Goal: Task Accomplishment & Management: Use online tool/utility

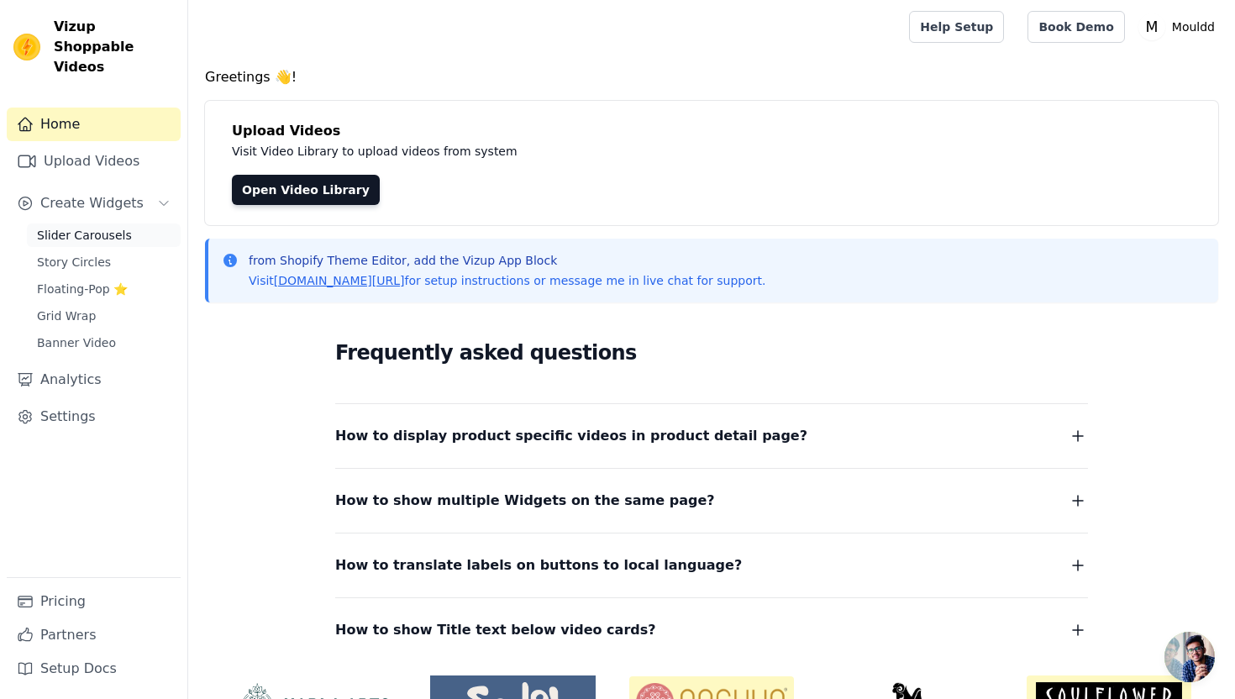
click at [90, 227] on span "Slider Carousels" at bounding box center [84, 235] width 95 height 17
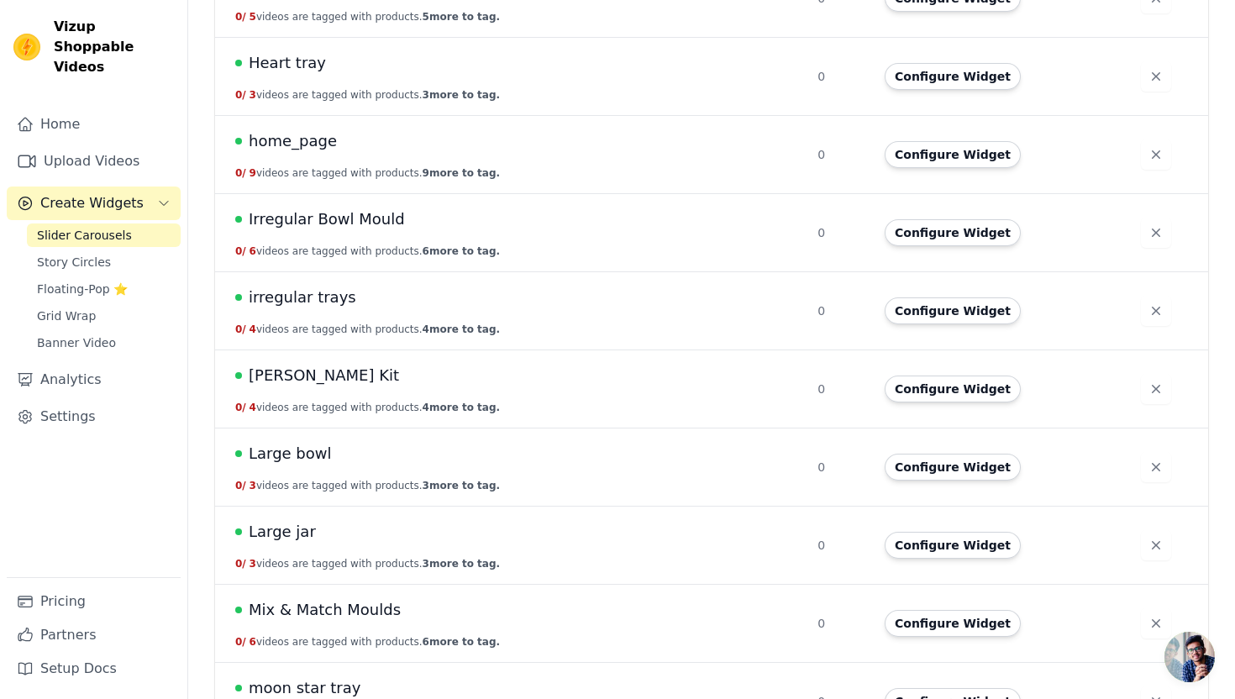
scroll to position [1586, 0]
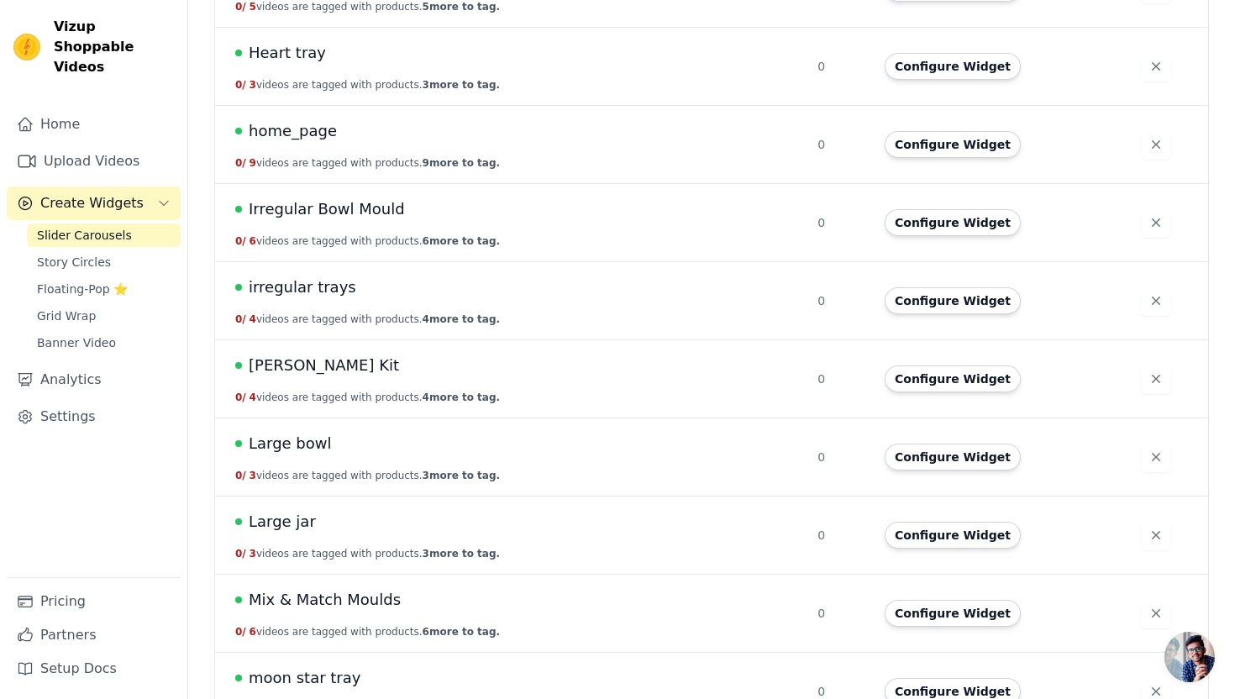
click at [286, 527] on span "Large jar" at bounding box center [282, 522] width 67 height 24
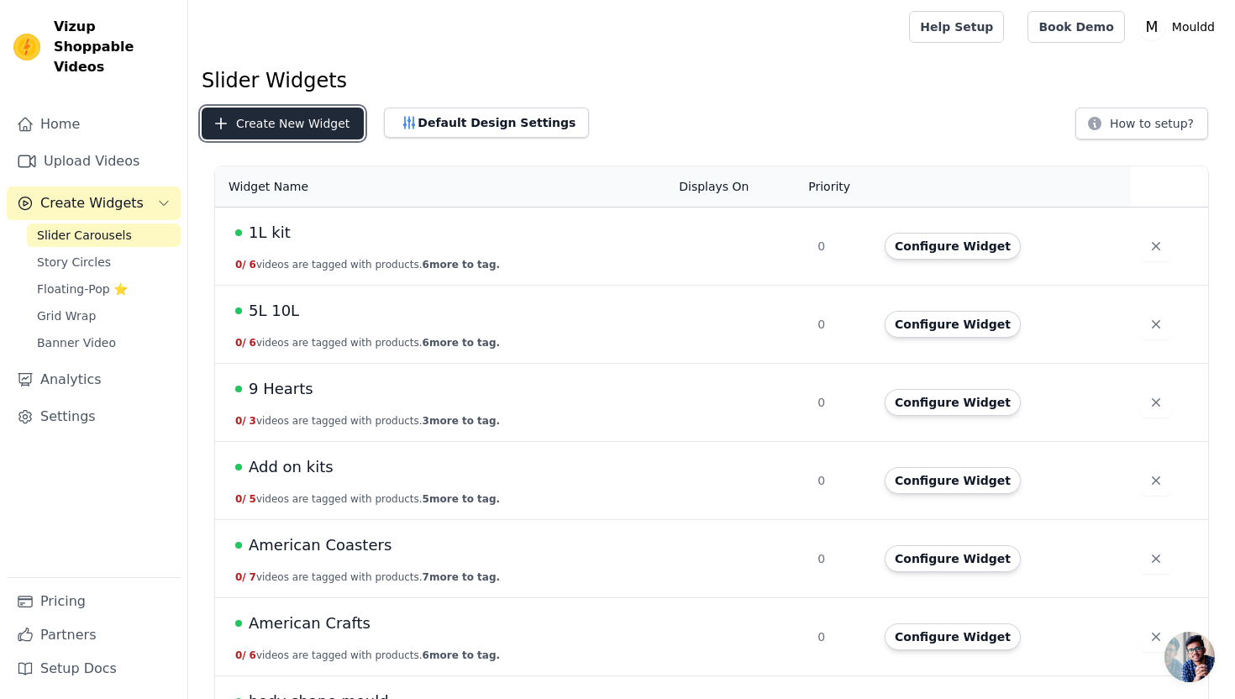
click at [339, 127] on button "Create New Widget" at bounding box center [283, 124] width 162 height 32
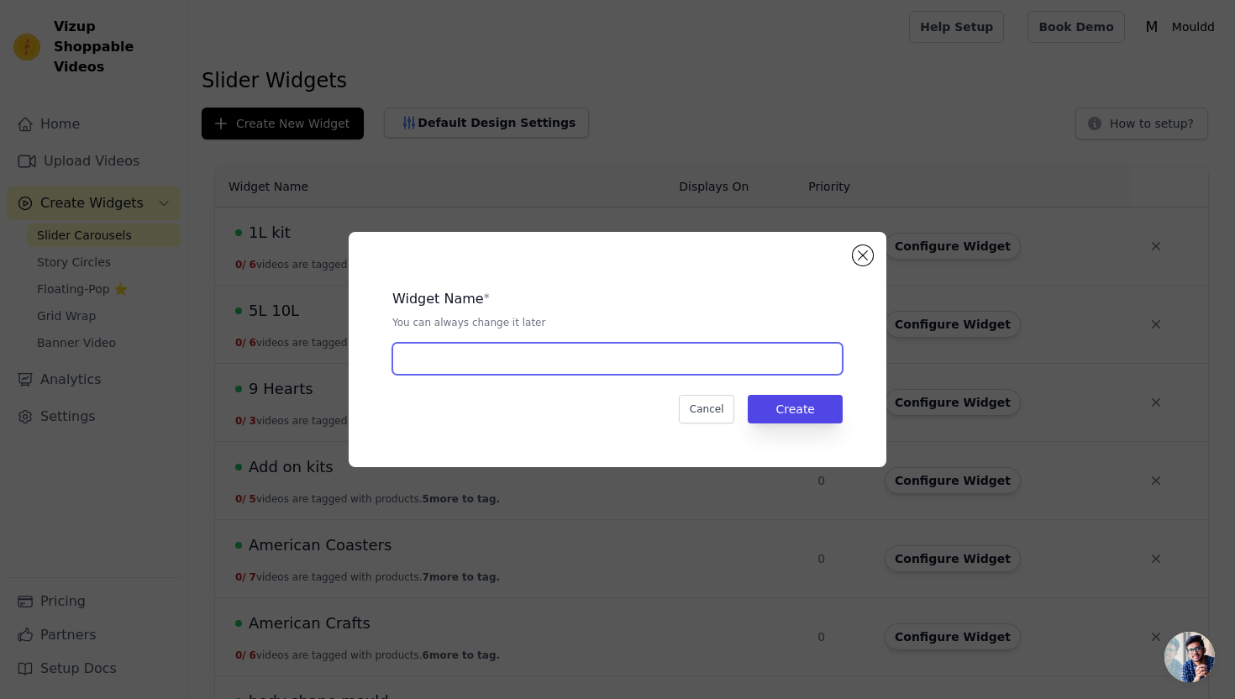
click at [501, 364] on input "text" at bounding box center [617, 359] width 450 height 32
type input "Jar Mould"
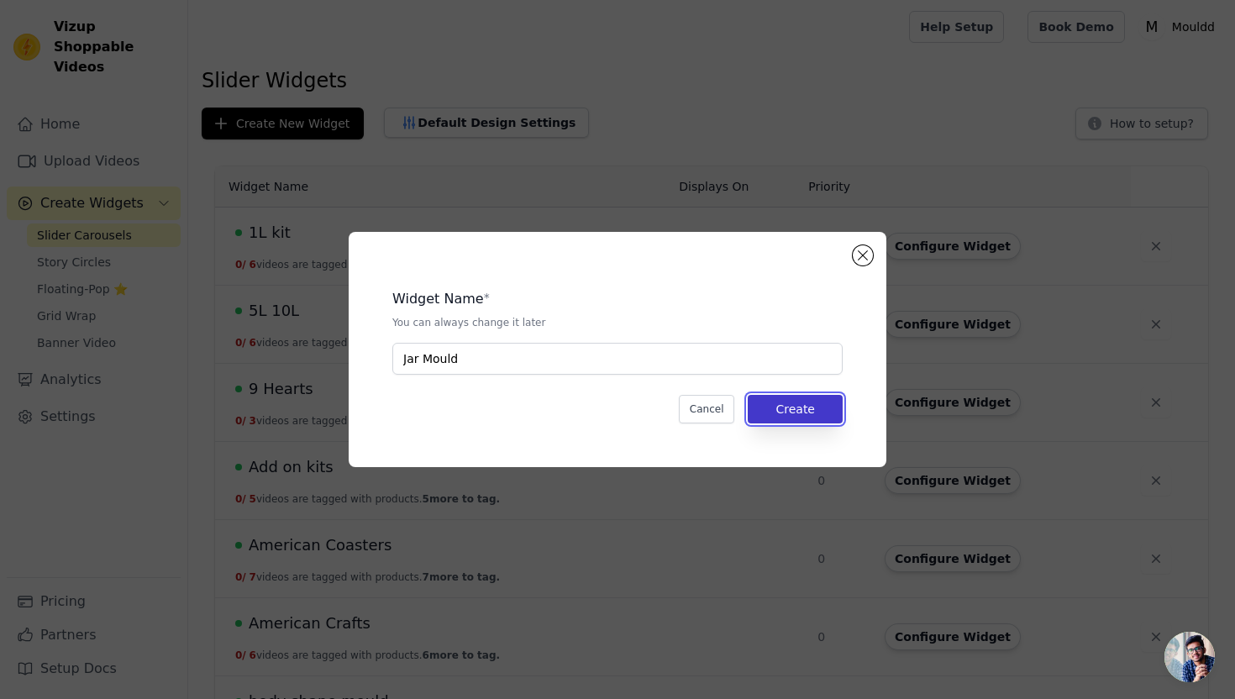
click at [822, 407] on button "Create" at bounding box center [795, 409] width 95 height 29
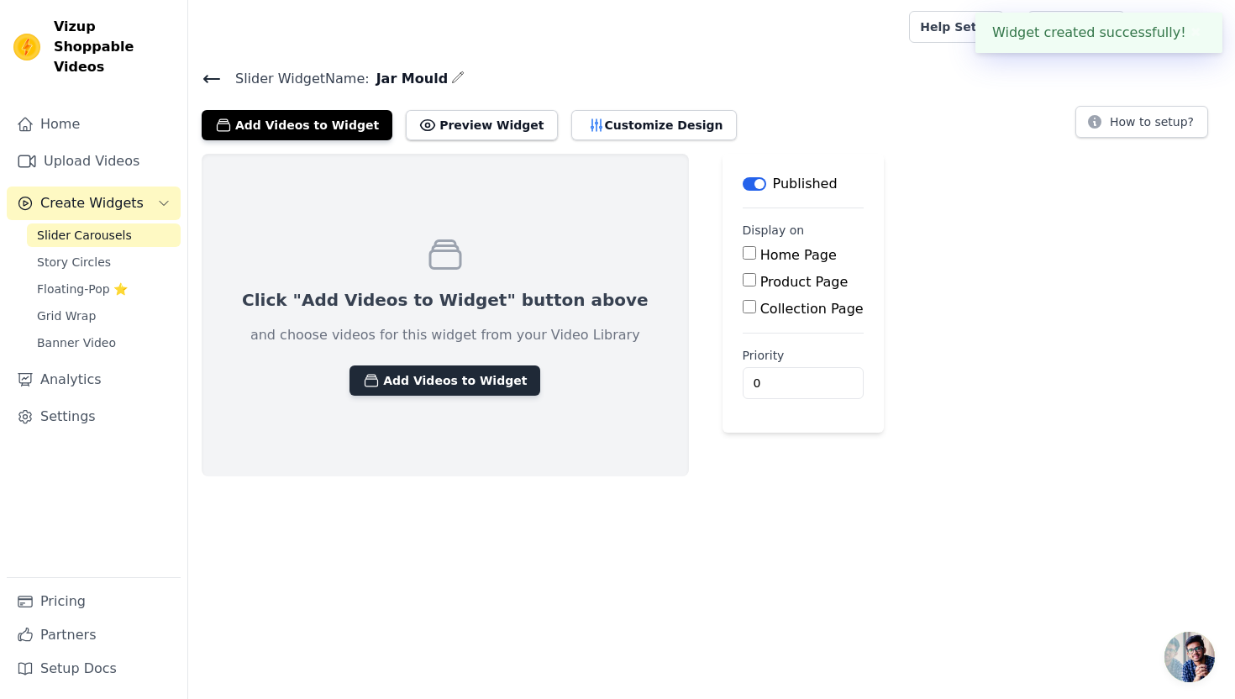
click at [422, 376] on button "Add Videos to Widget" at bounding box center [444, 380] width 191 height 30
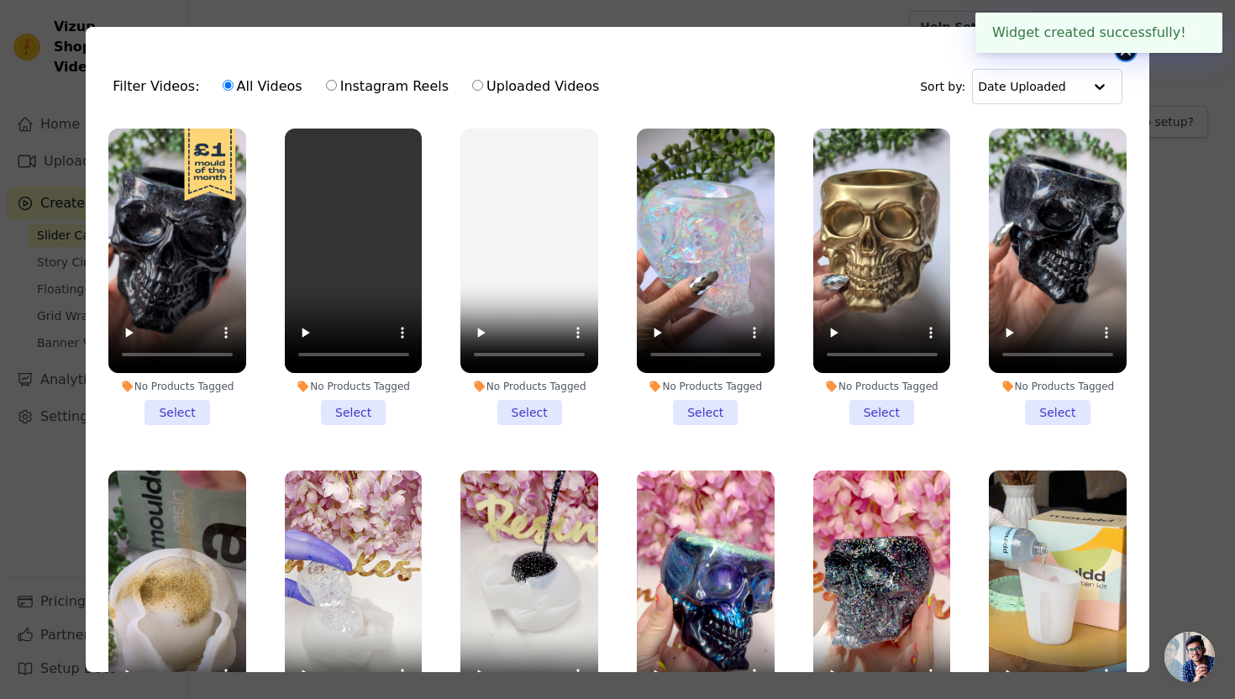
click at [1124, 55] on button "Close modal" at bounding box center [1125, 50] width 20 height 20
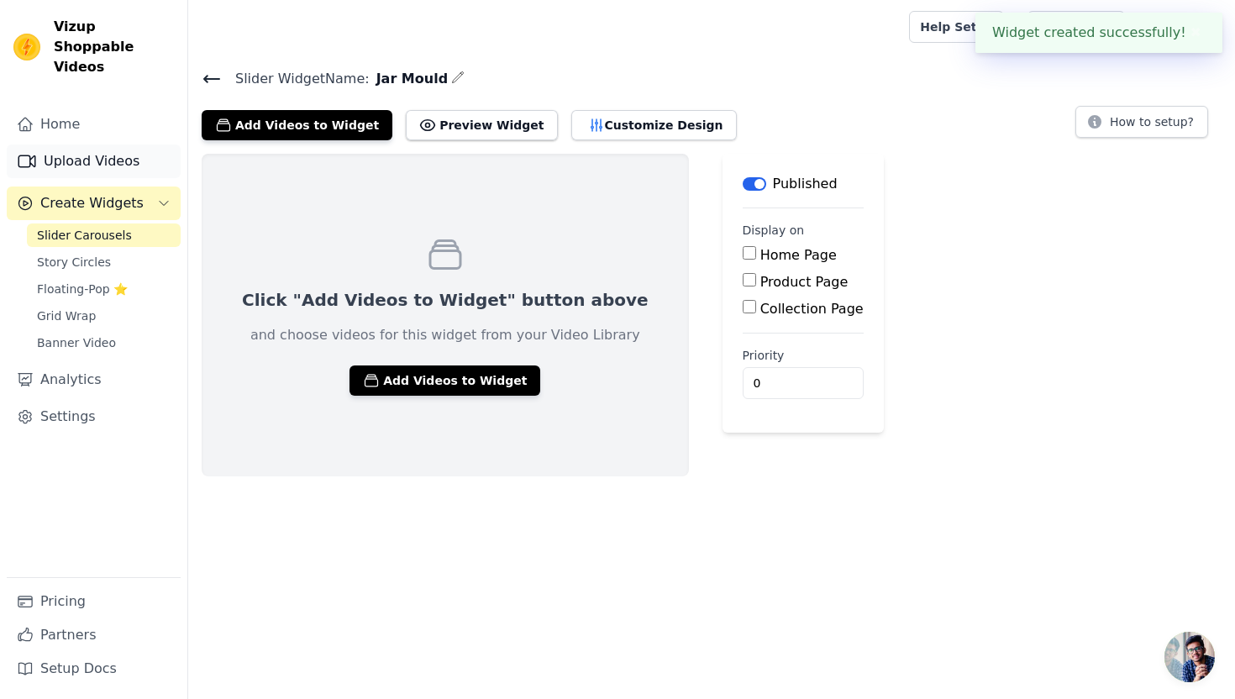
click at [51, 146] on link "Upload Videos" at bounding box center [94, 161] width 174 height 34
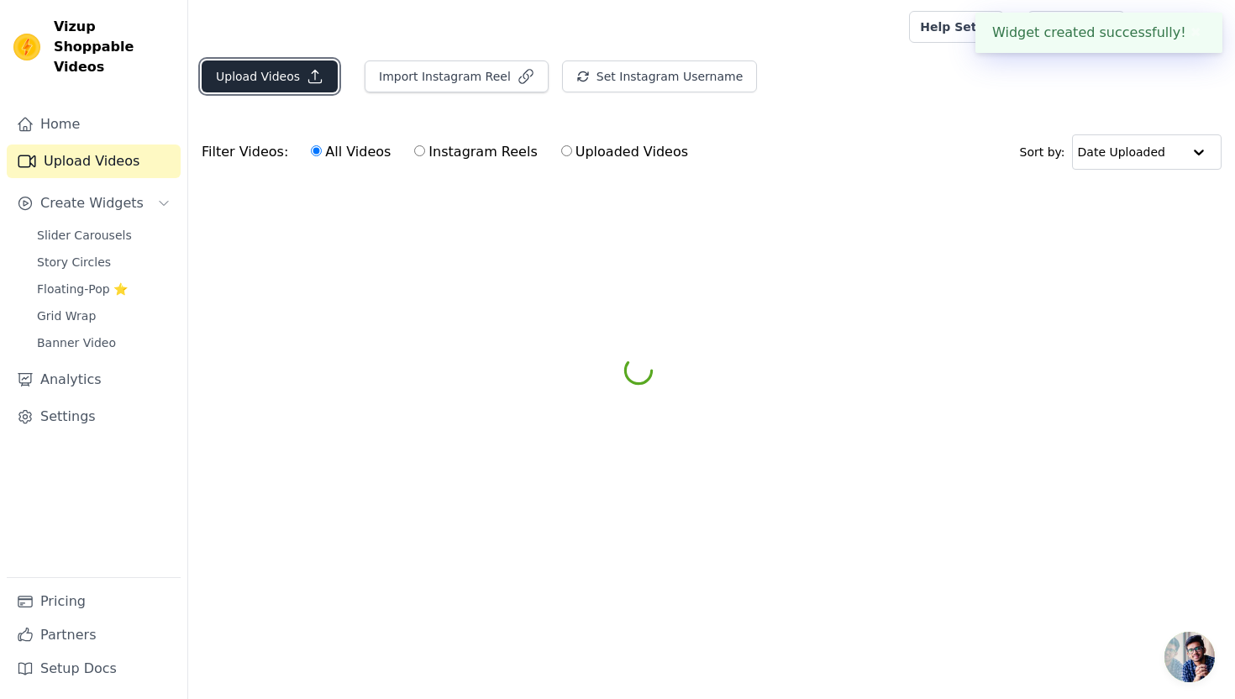
click at [302, 62] on button "Upload Videos" at bounding box center [270, 76] width 136 height 32
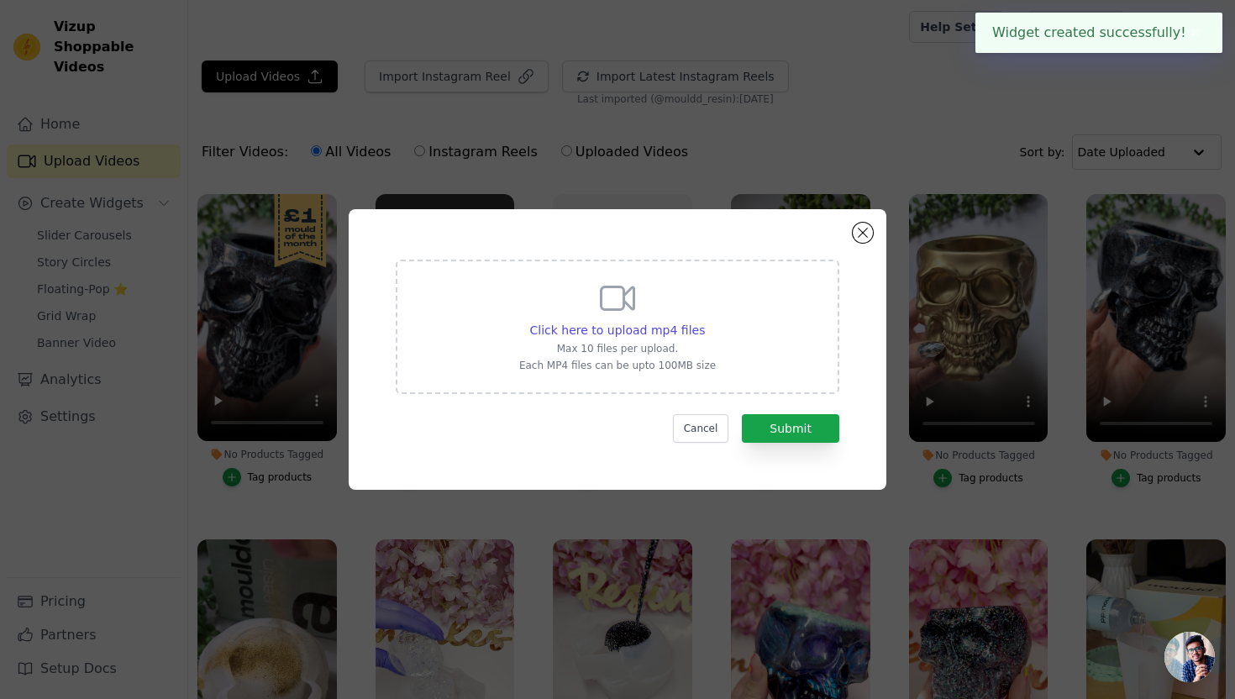
click at [493, 305] on div "Click here to upload mp4 files Max 10 files per upload. Each MP4 files can be u…" at bounding box center [617, 327] width 443 height 134
click at [704, 321] on input "Click here to upload mp4 files Max 10 files per upload. Each MP4 files can be u…" at bounding box center [704, 321] width 1 height 1
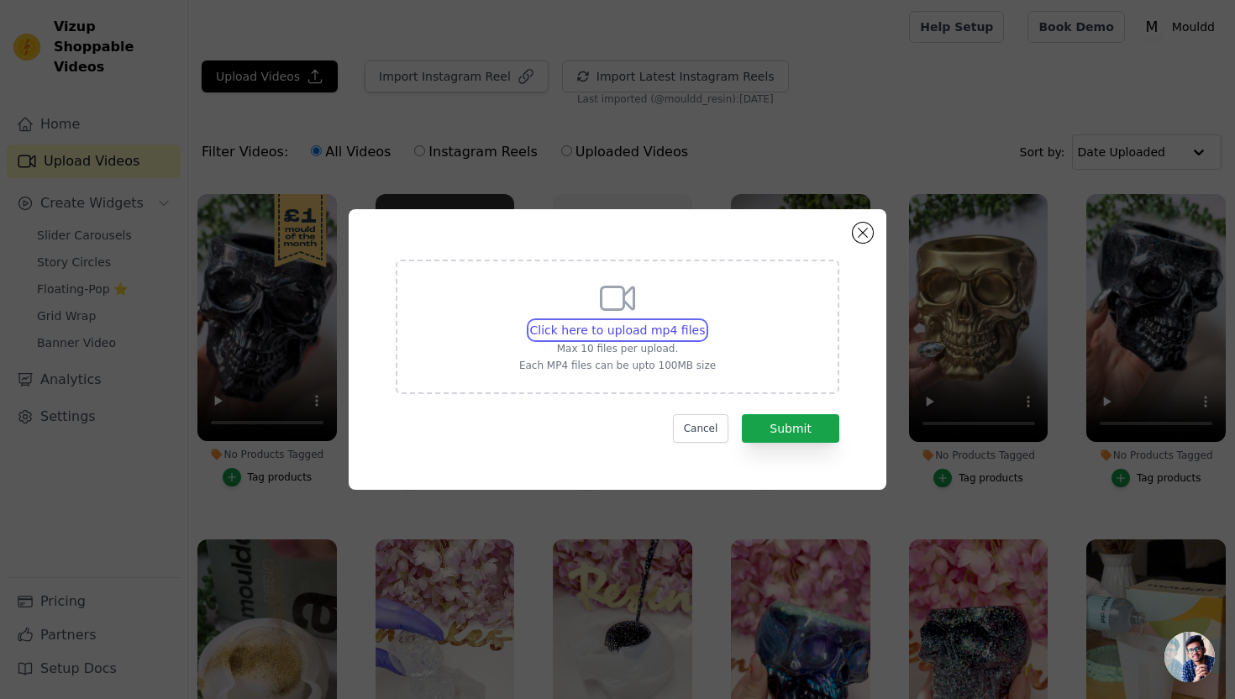
type input "C:\fakepath\Green Pot Web.mp4"
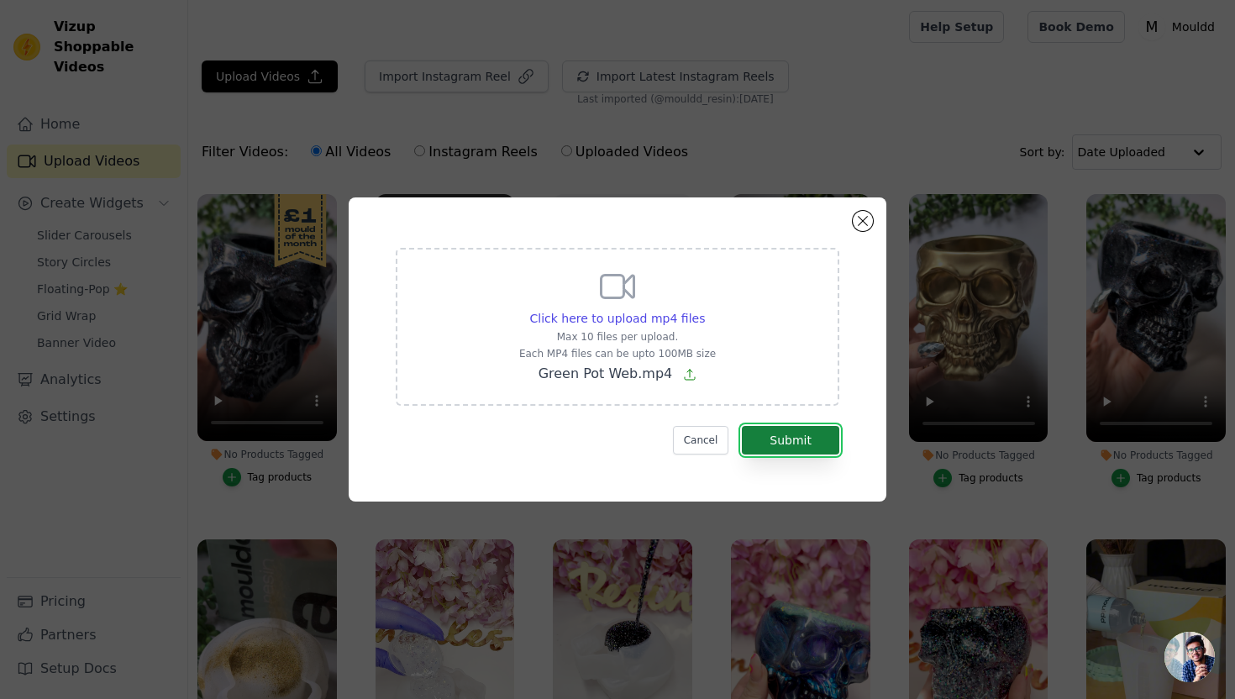
click at [800, 444] on button "Submit" at bounding box center [790, 440] width 97 height 29
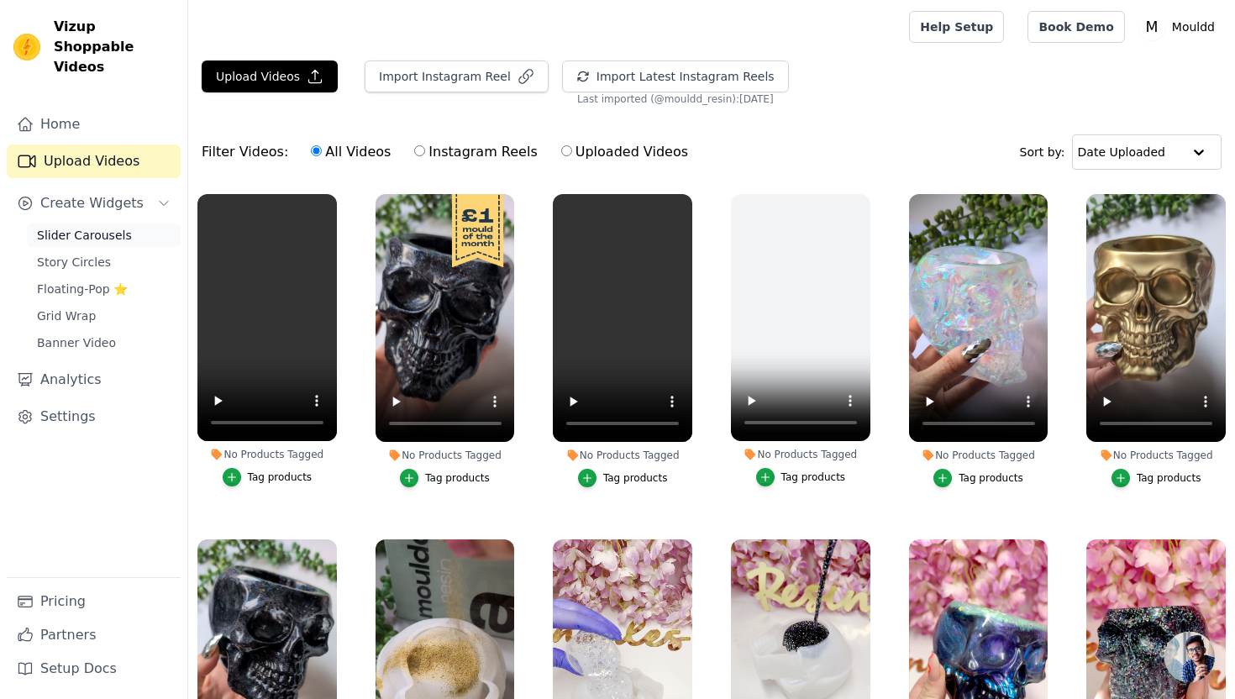
click at [115, 227] on span "Slider Carousels" at bounding box center [84, 235] width 95 height 17
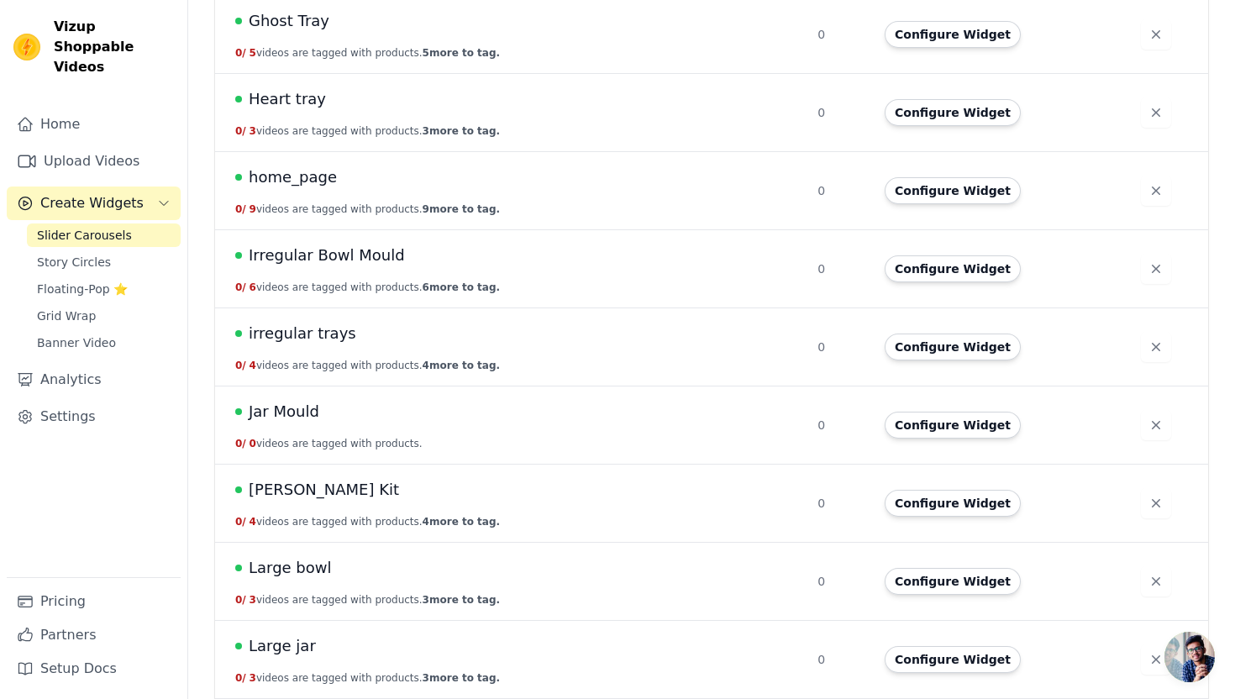
scroll to position [1564, 0]
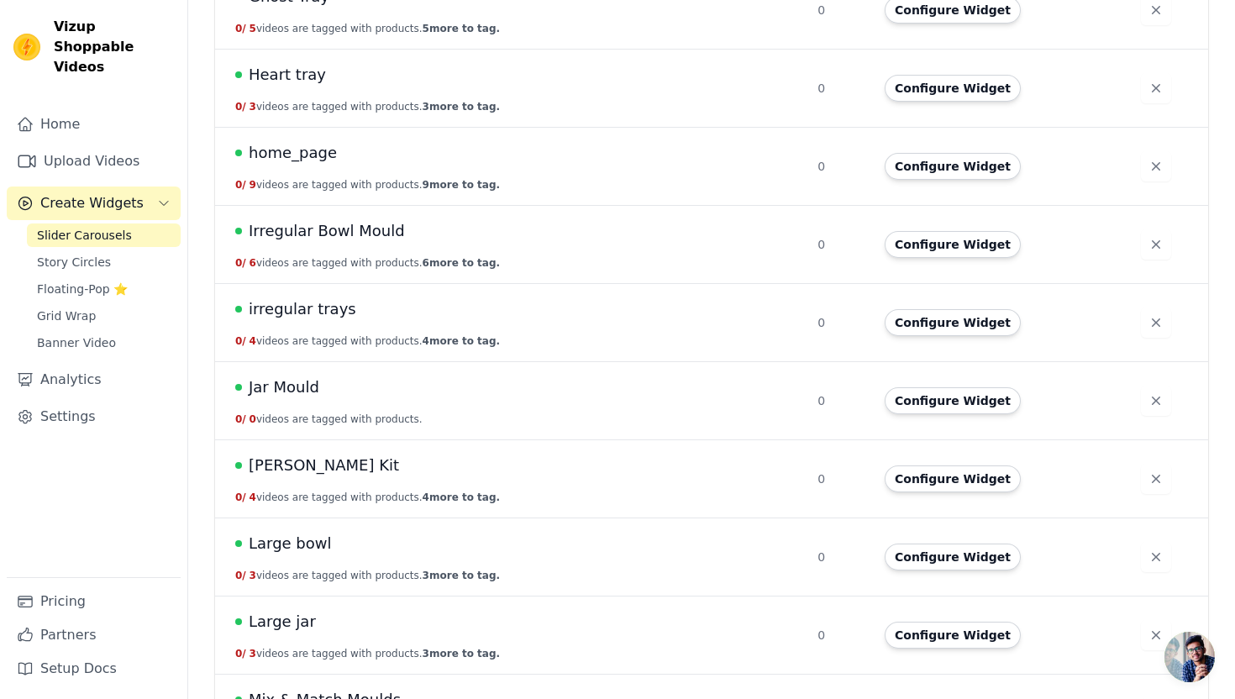
click at [286, 386] on span "Jar Mould" at bounding box center [284, 387] width 71 height 24
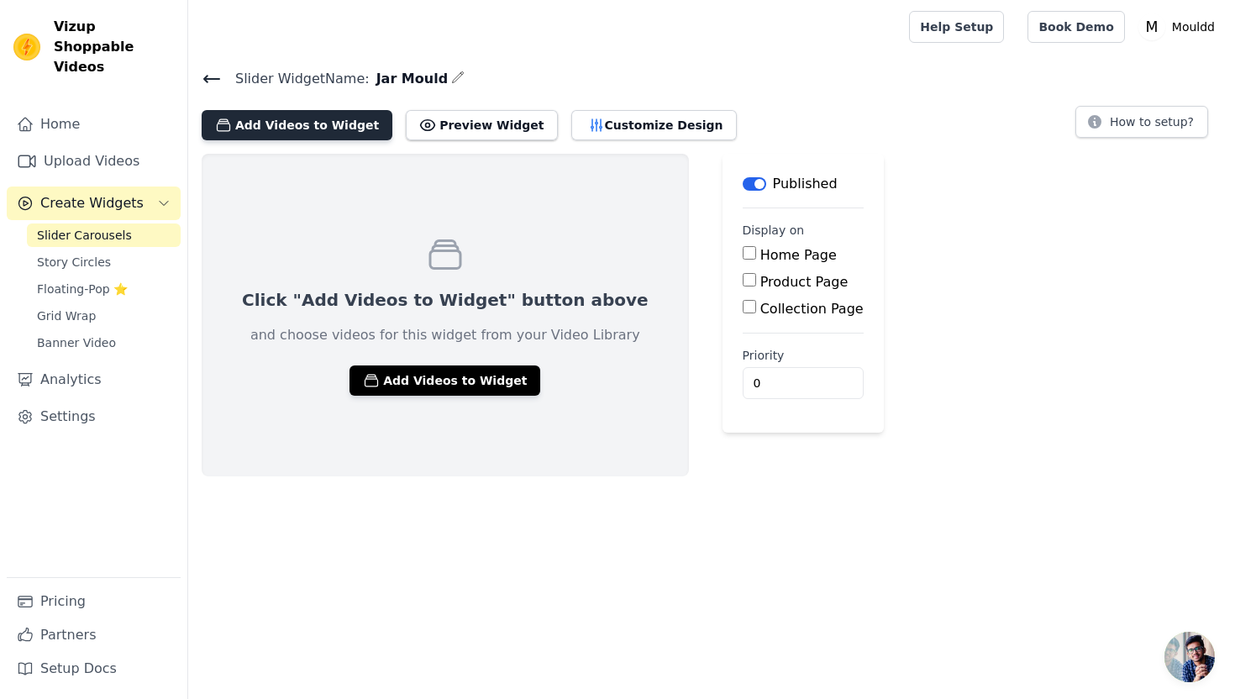
click at [256, 121] on button "Add Videos to Widget" at bounding box center [297, 125] width 191 height 30
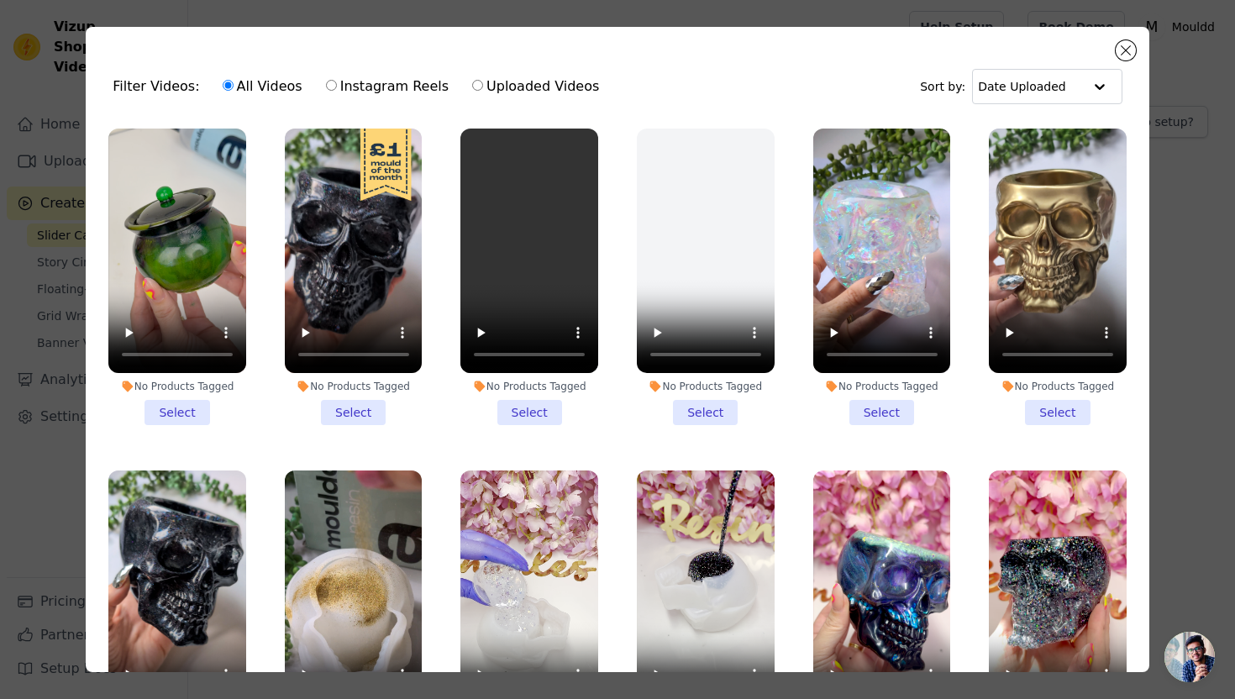
click at [182, 402] on li "No Products Tagged Select" at bounding box center [177, 277] width 138 height 297
click at [0, 0] on input "No Products Tagged Select" at bounding box center [0, 0] width 0 height 0
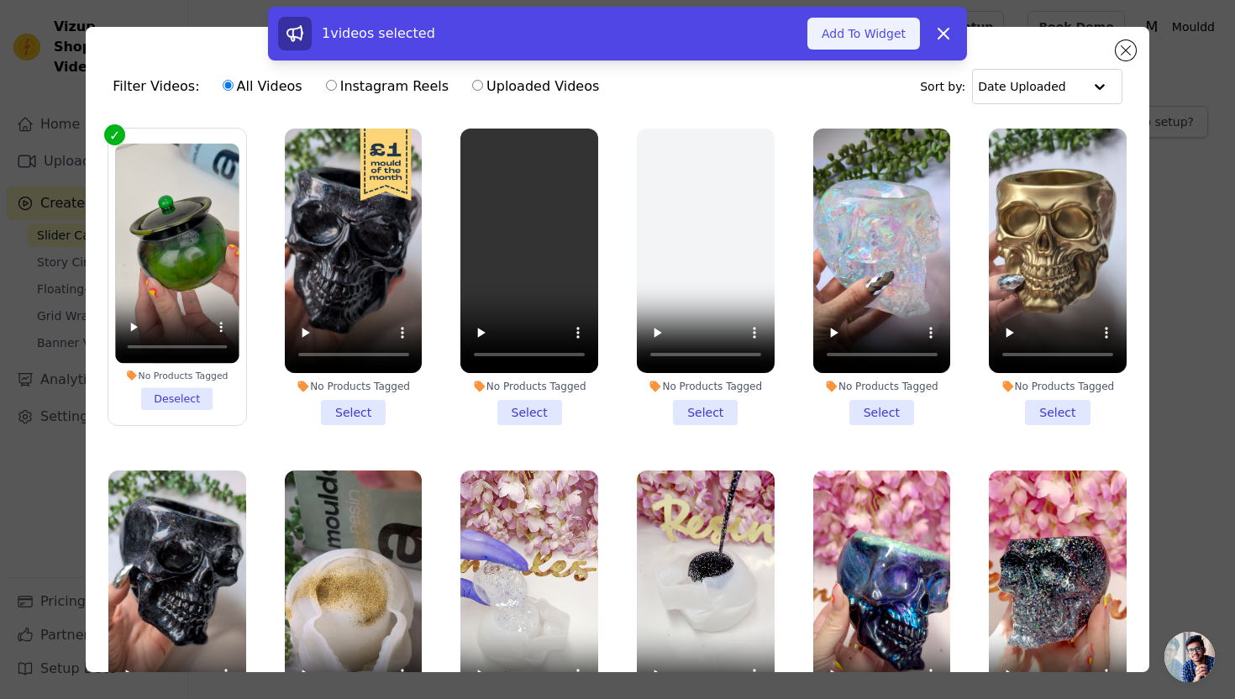
click at [841, 42] on button "Add To Widget" at bounding box center [863, 34] width 113 height 32
